Goal: Information Seeking & Learning: Learn about a topic

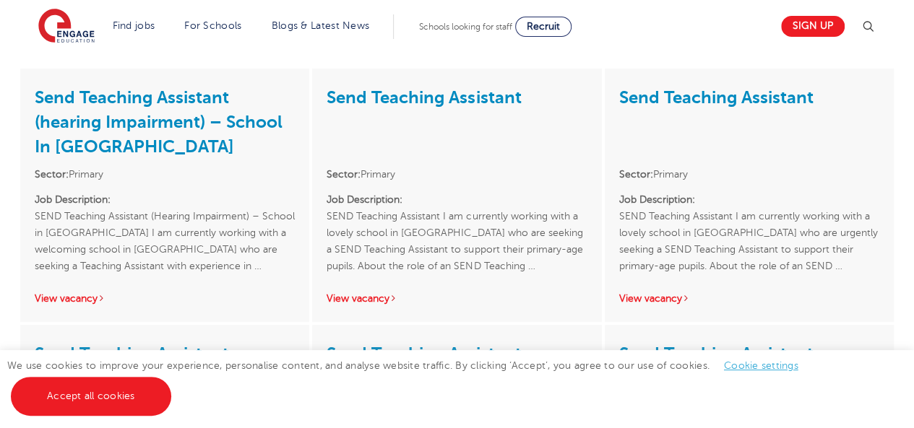
scroll to position [277, 0]
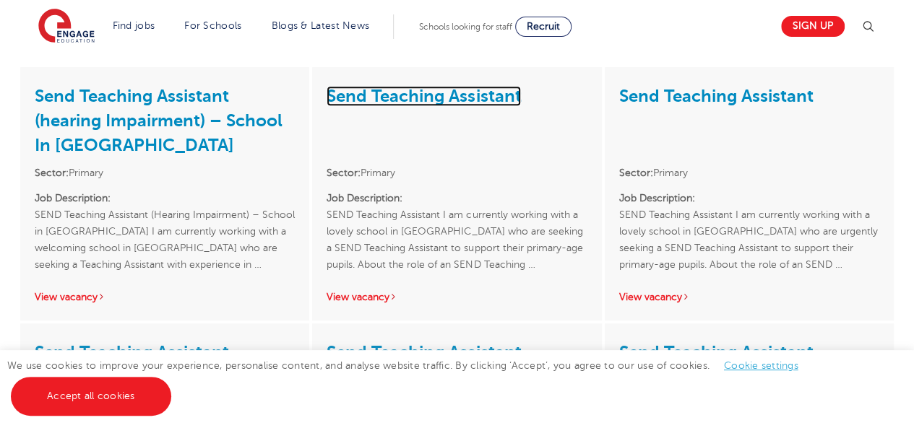
click at [399, 90] on link "Send Teaching Assistant" at bounding box center [423, 96] width 194 height 20
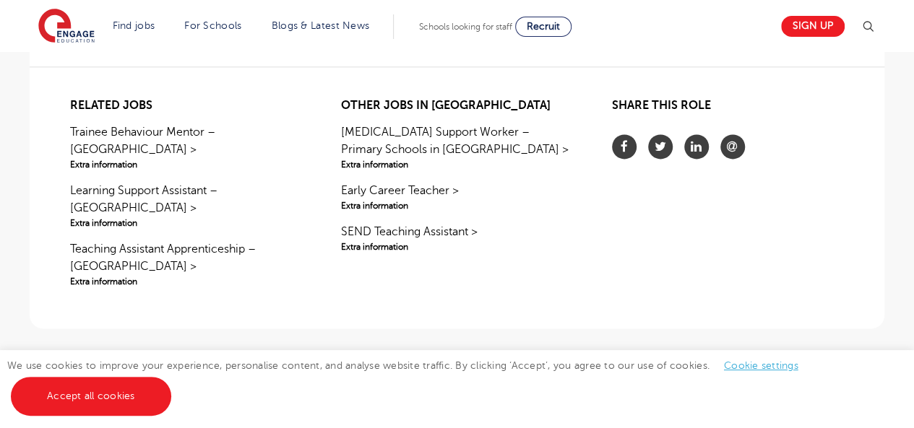
scroll to position [922, 0]
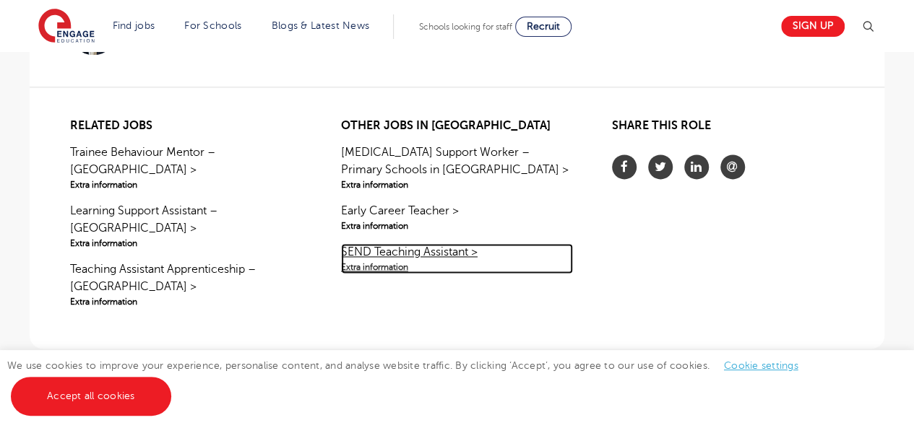
click at [378, 267] on span "Extra information" at bounding box center [457, 267] width 232 height 13
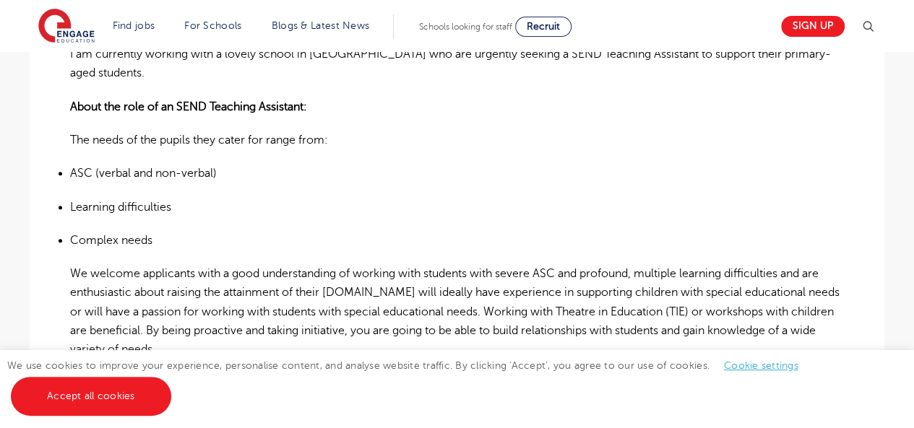
scroll to position [441, 0]
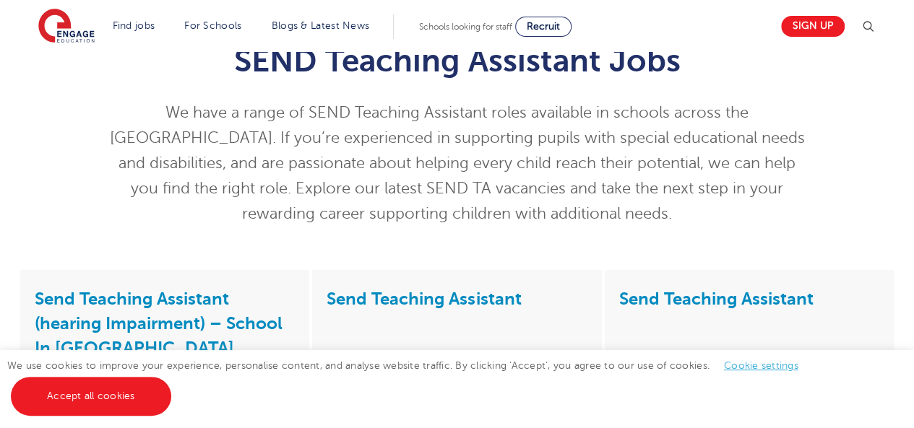
scroll to position [72, 0]
